Goal: Task Accomplishment & Management: Manage account settings

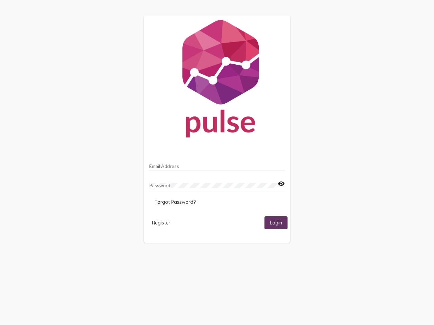
click at [217, 164] on input "Email Address" at bounding box center [216, 166] width 135 height 5
click at [281, 184] on mat-icon "visibility" at bounding box center [280, 184] width 7 height 8
click at [175, 202] on span "Forgot Password?" at bounding box center [174, 202] width 41 height 6
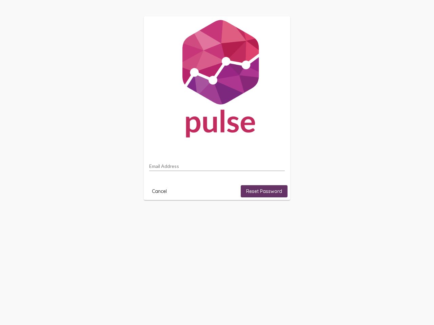
click at [161, 216] on html "Email Address Cancel Reset Password" at bounding box center [217, 108] width 434 height 216
click at [276, 216] on html "Email Address Cancel Reset Password" at bounding box center [217, 108] width 434 height 216
